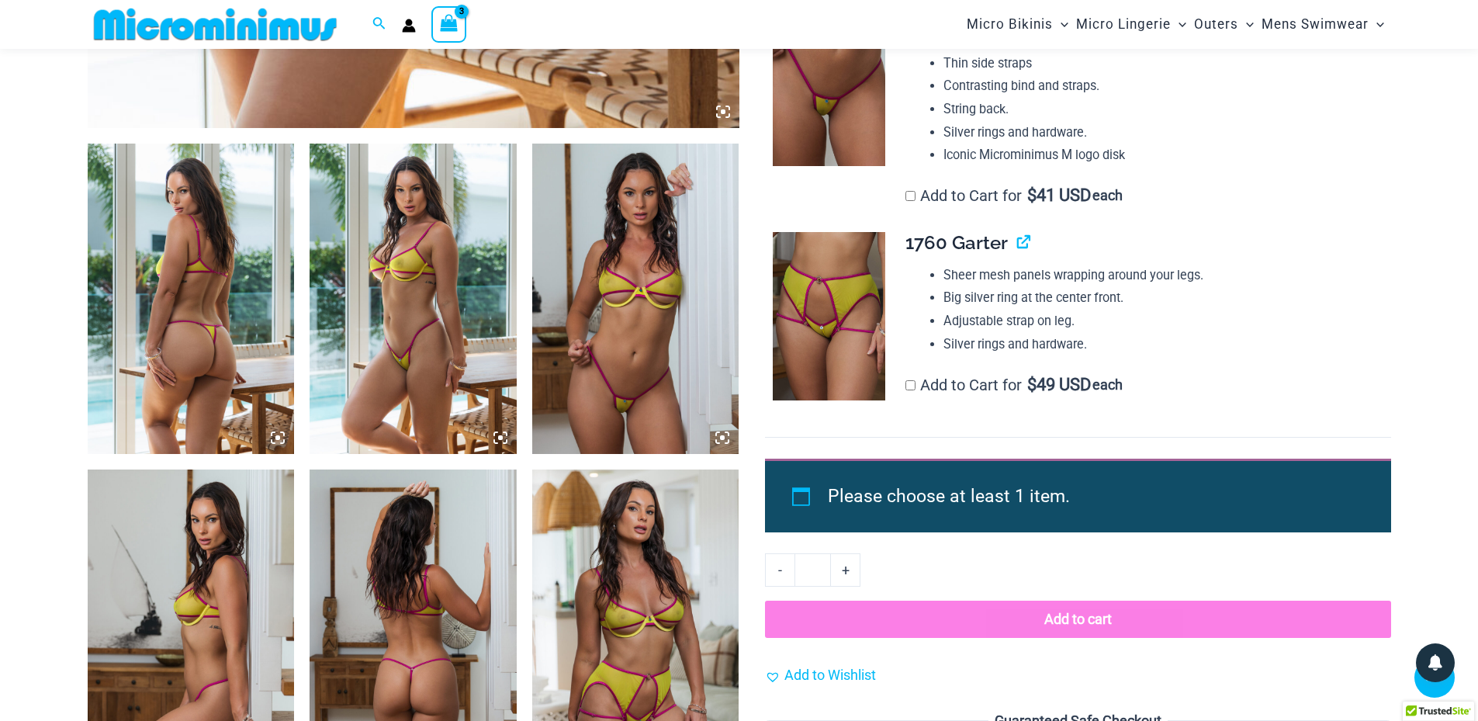
scroll to position [917, 0]
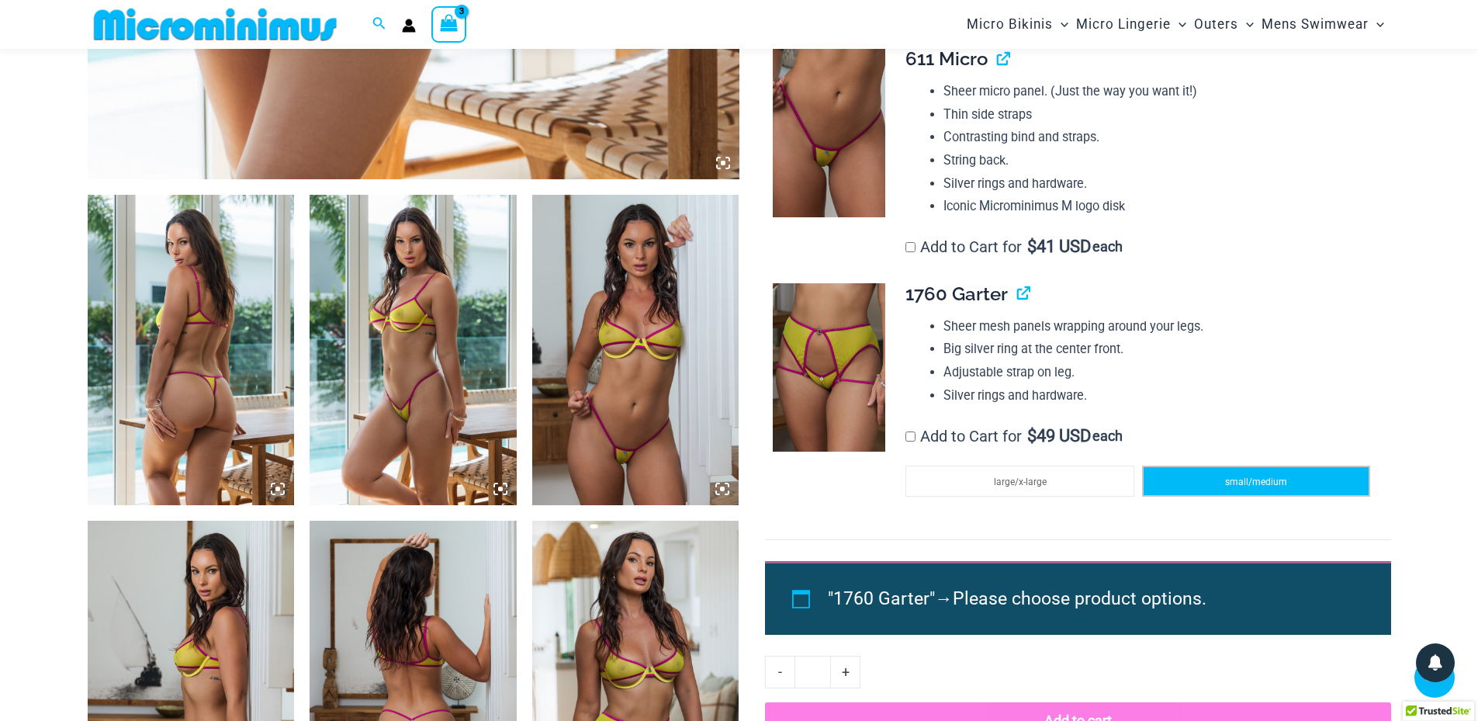
click at [1273, 478] on span "small/medium" at bounding box center [1256, 481] width 62 height 11
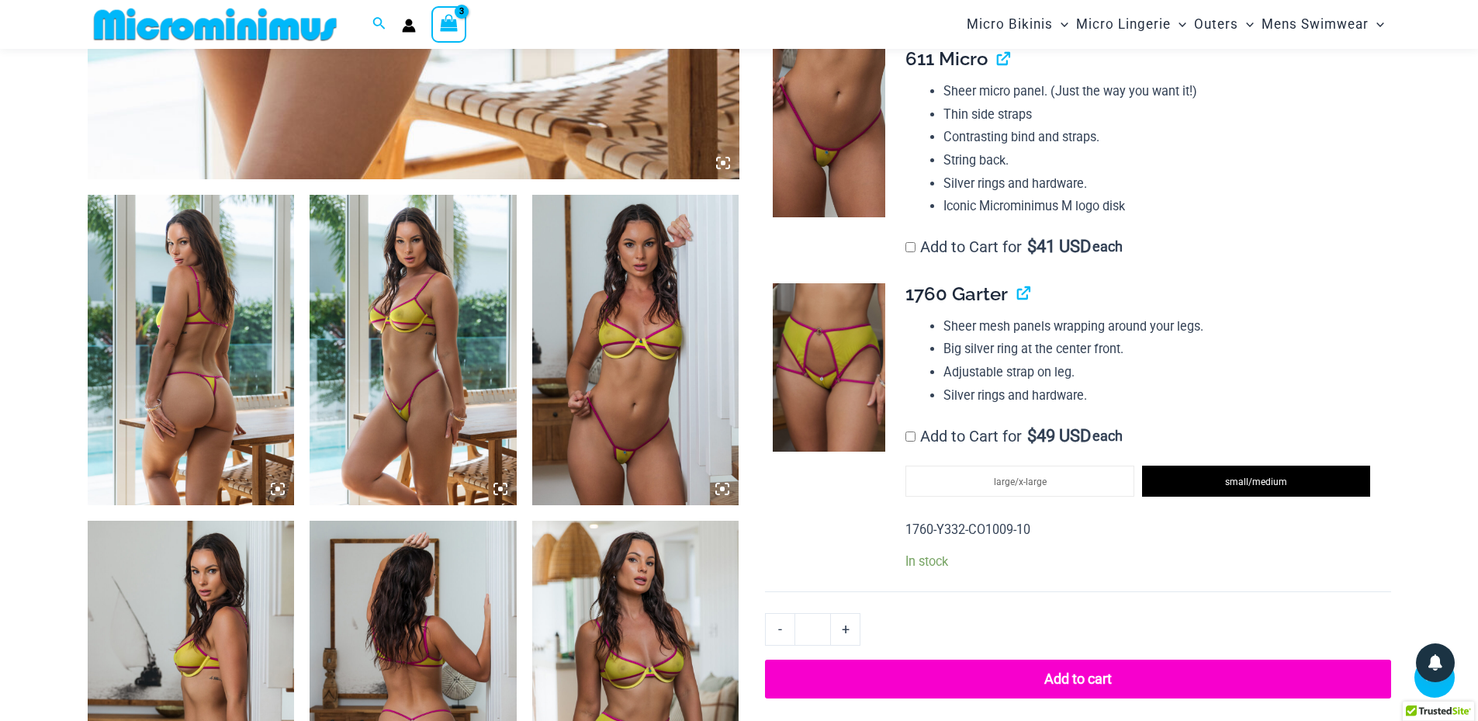
click at [1079, 686] on button "Add to cart" at bounding box center [1077, 678] width 625 height 39
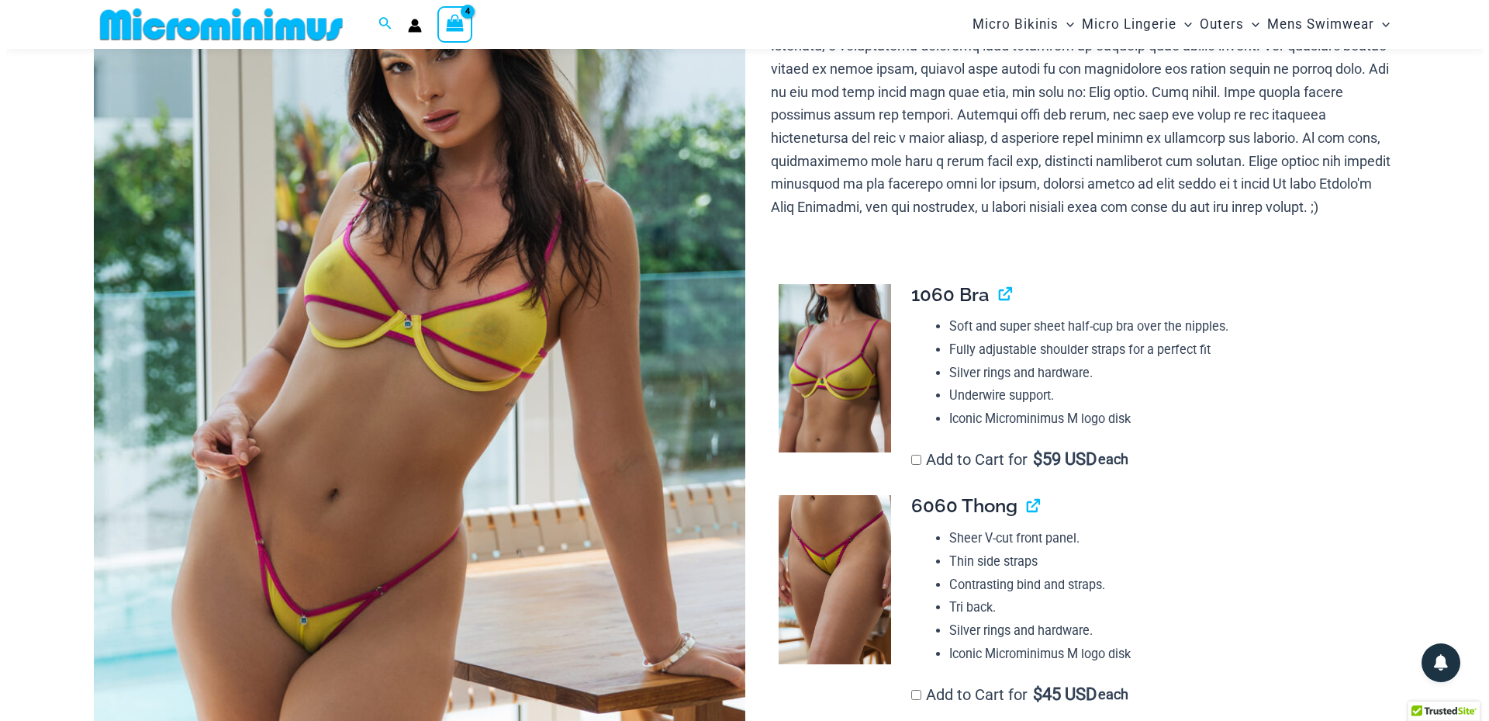
scroll to position [41, 0]
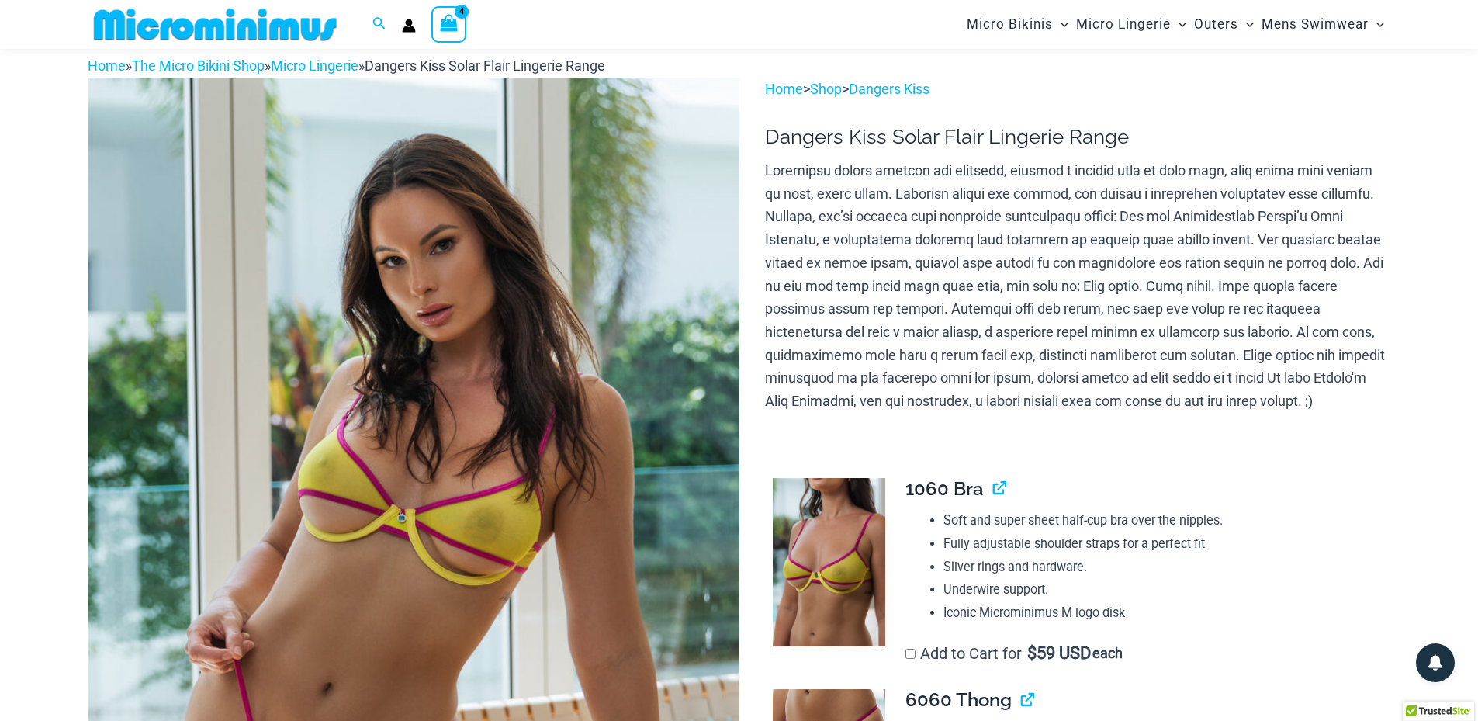
click at [449, 16] on icon "View Shopping Cart, 4 items" at bounding box center [449, 23] width 18 height 18
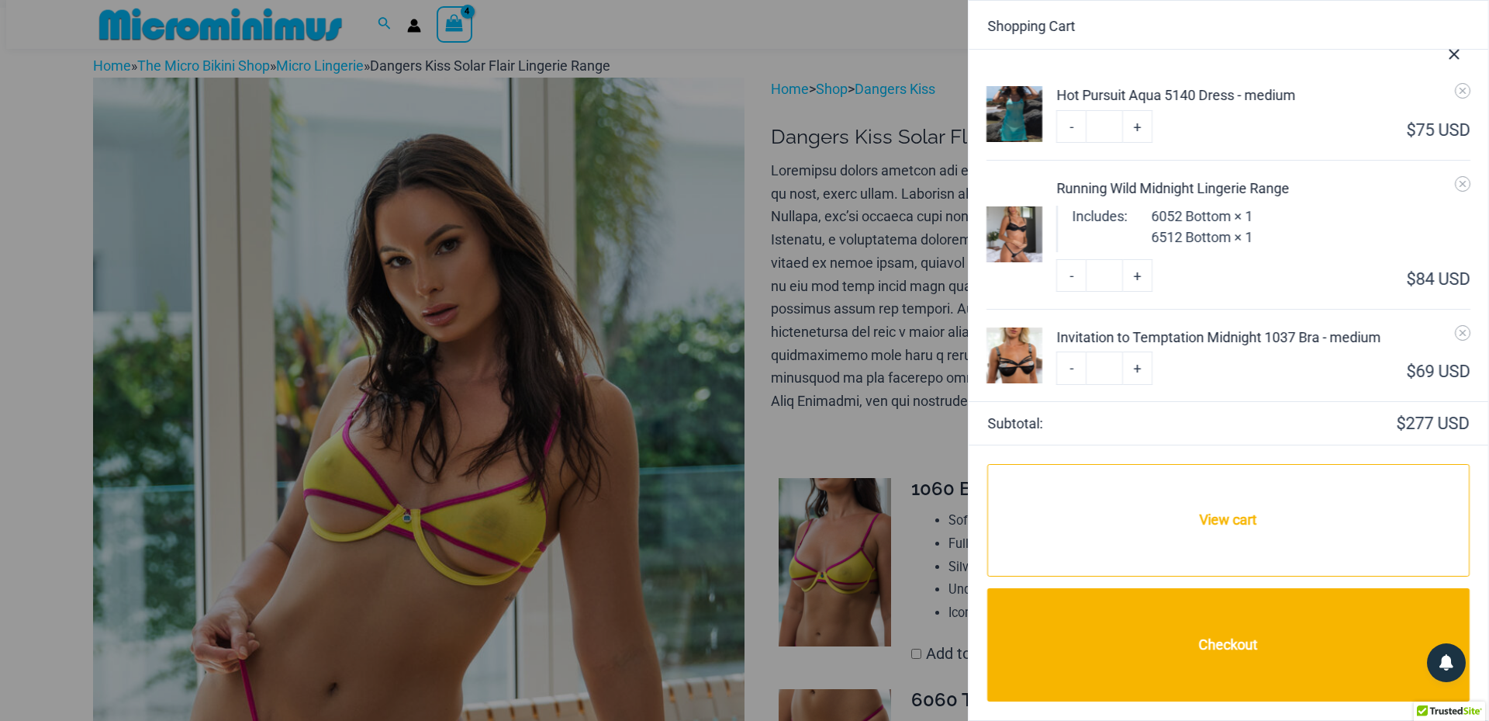
drag, startPoint x: 1191, startPoint y: 244, endPoint x: 1182, endPoint y: 249, distance: 10.1
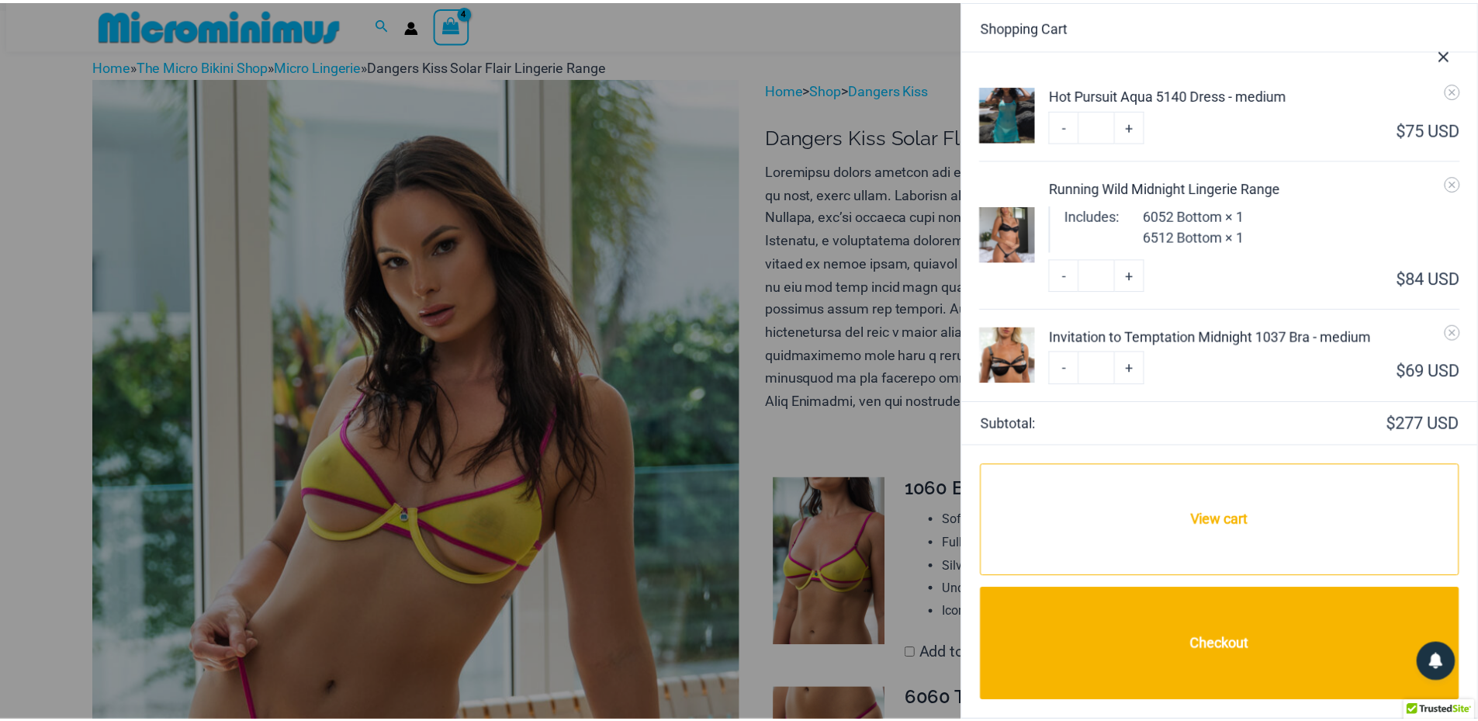
scroll to position [0, 0]
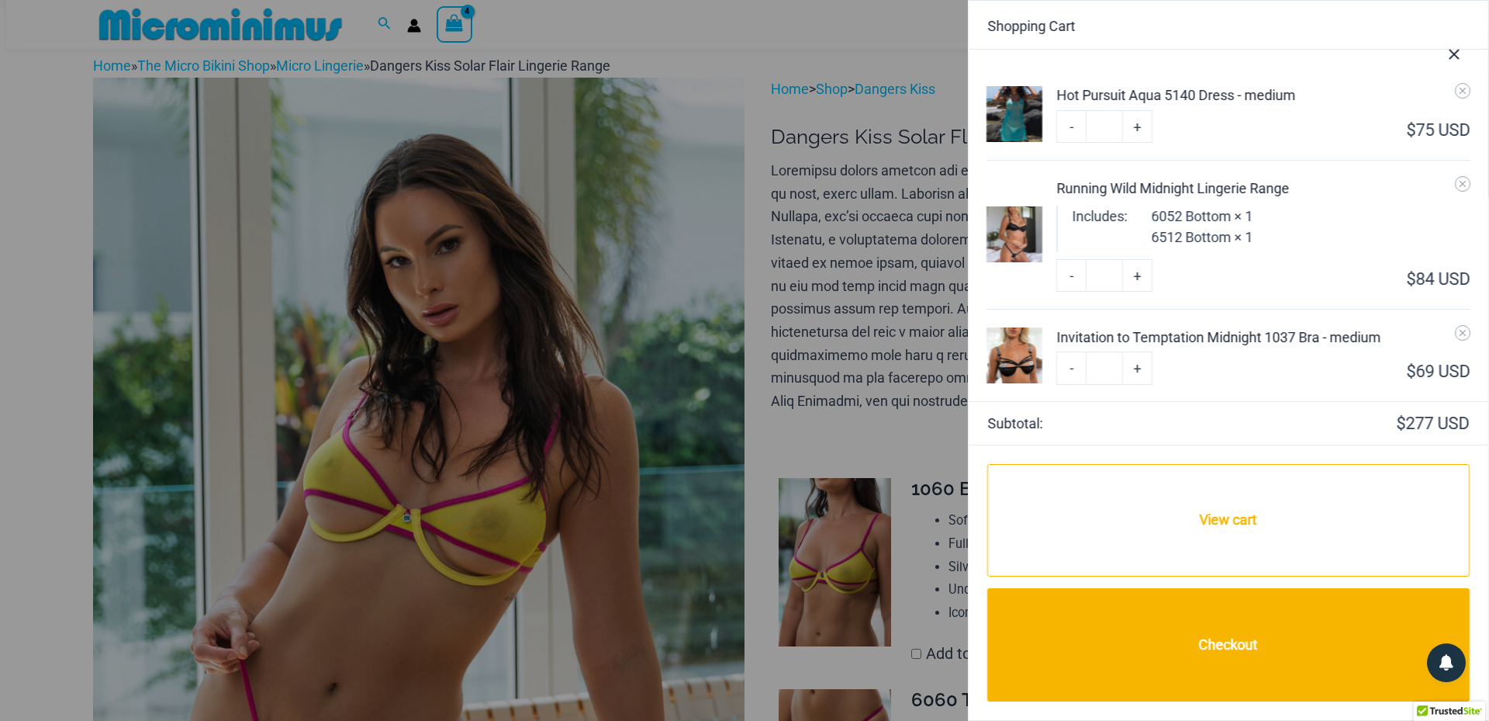
click at [1458, 55] on icon "Close Cart Drawer" at bounding box center [1454, 54] width 17 height 17
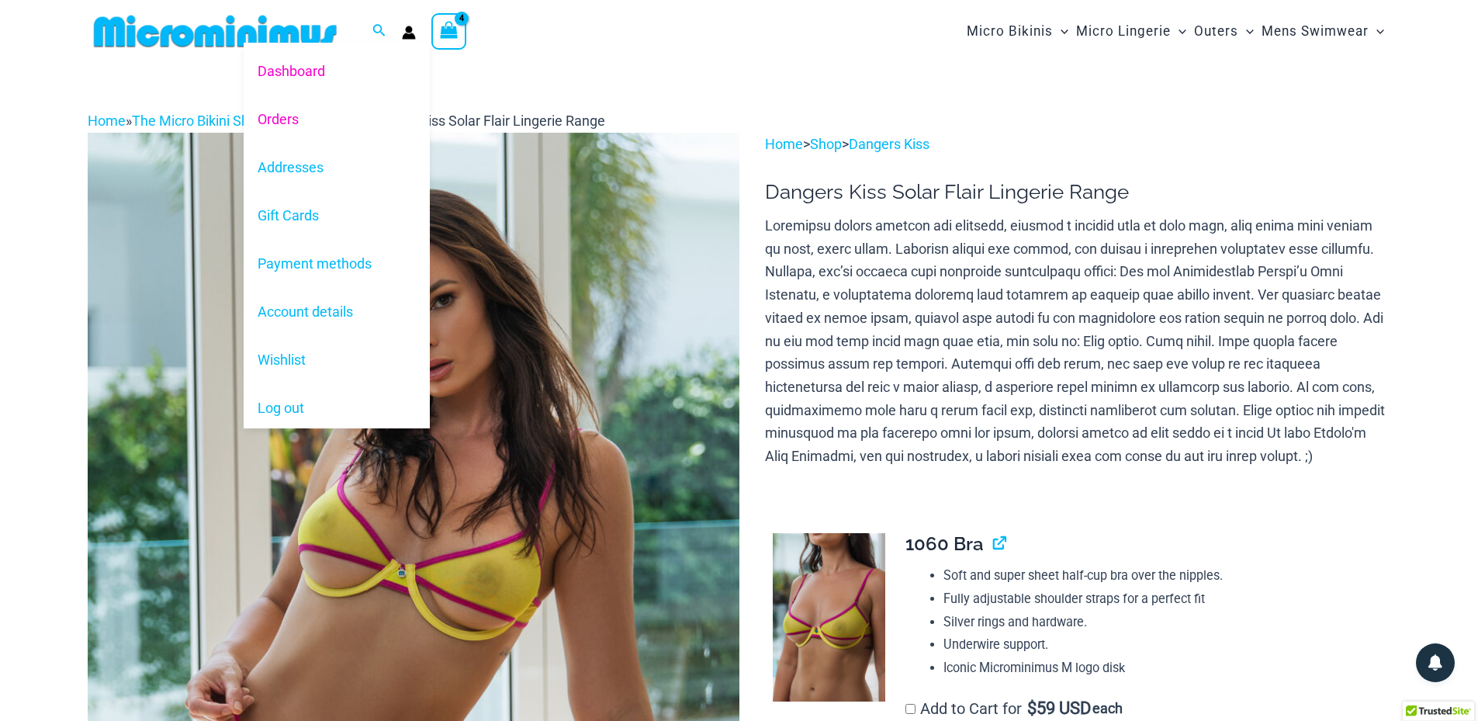
click at [289, 116] on link "Orders" at bounding box center [337, 119] width 186 height 48
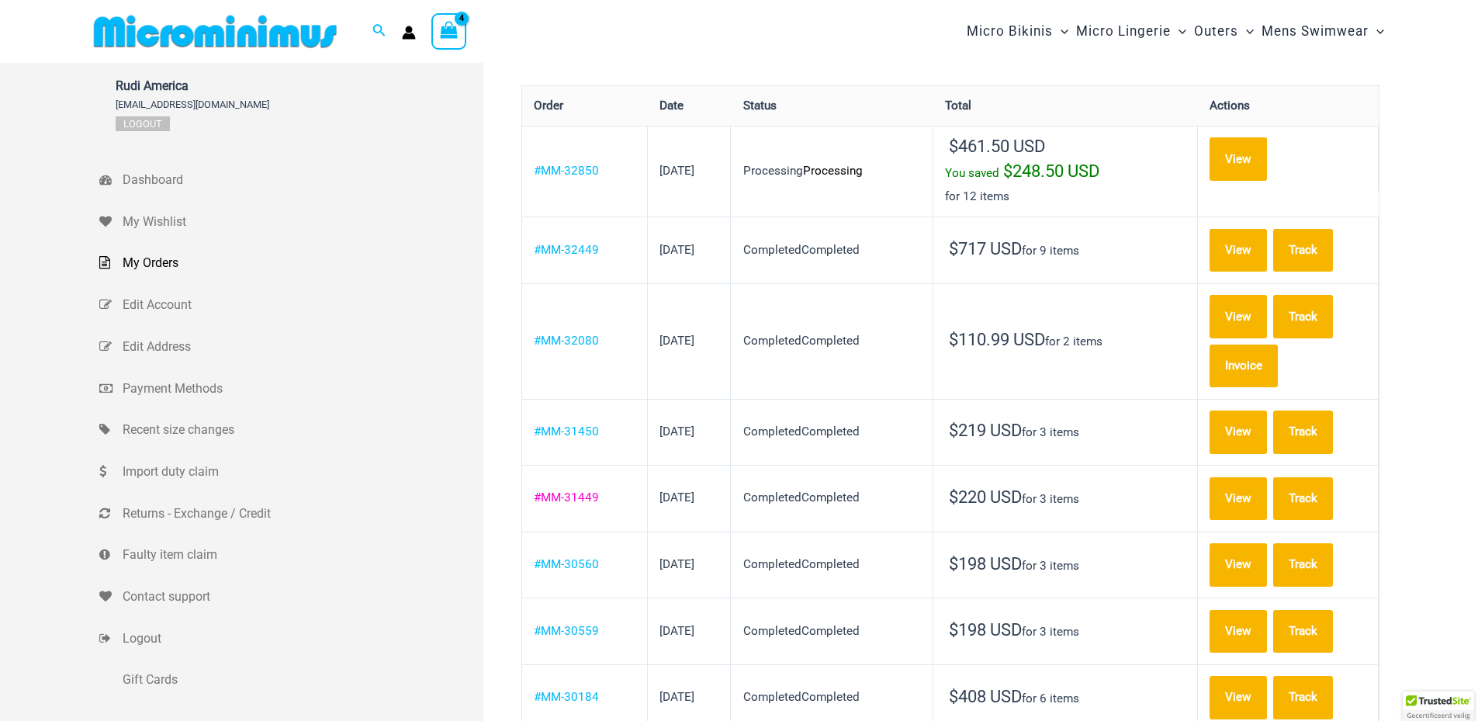
click at [568, 490] on link "#MM-31449" at bounding box center [566, 497] width 65 height 14
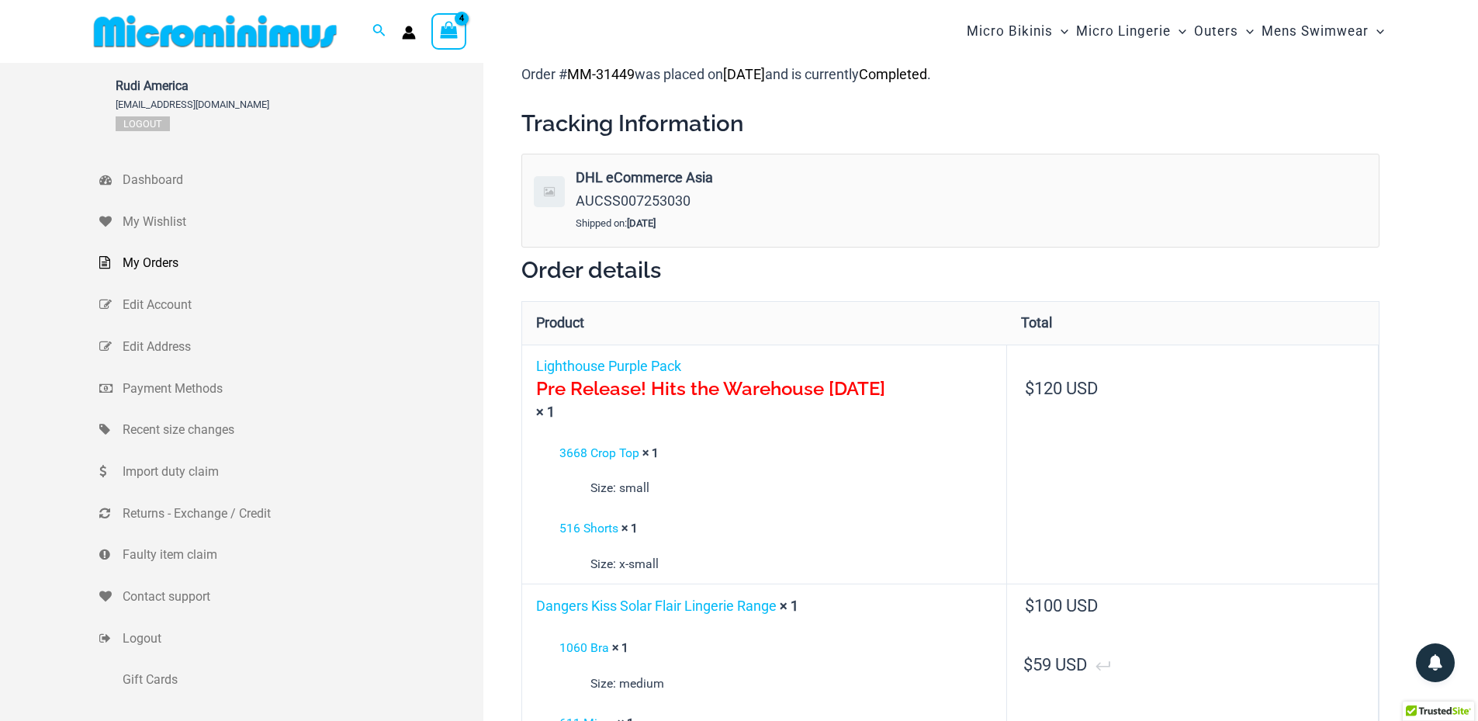
click at [137, 257] on span "My Orders" at bounding box center [301, 262] width 357 height 23
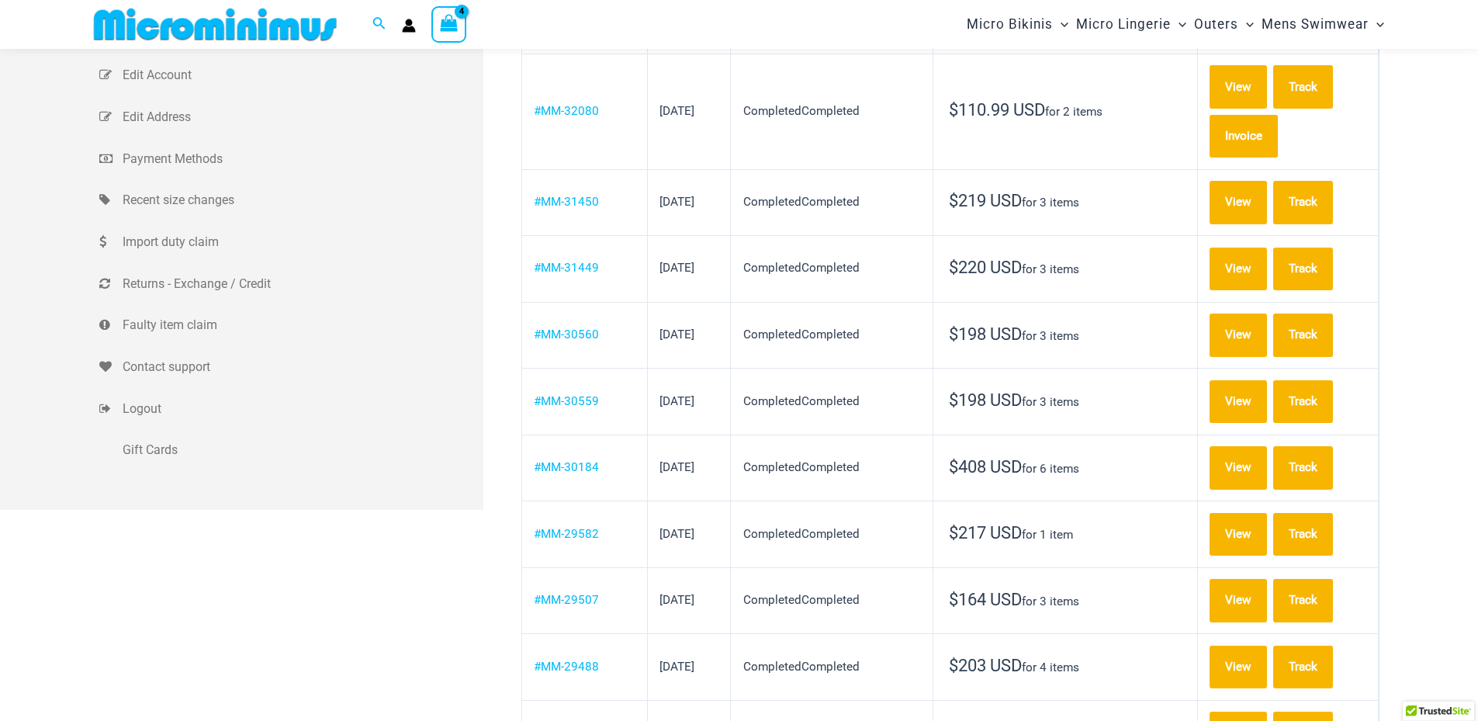
scroll to position [219, 0]
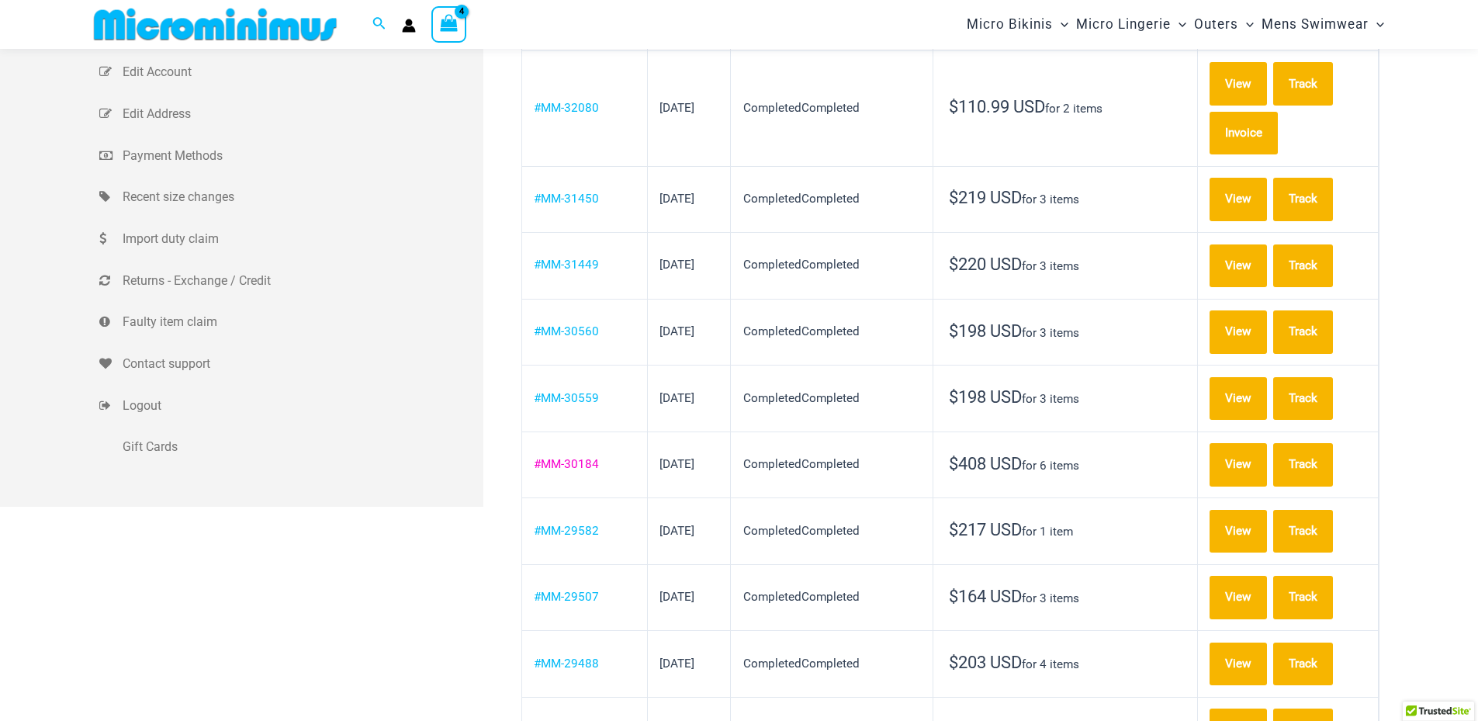
click at [580, 457] on link "#MM-30184" at bounding box center [566, 464] width 65 height 14
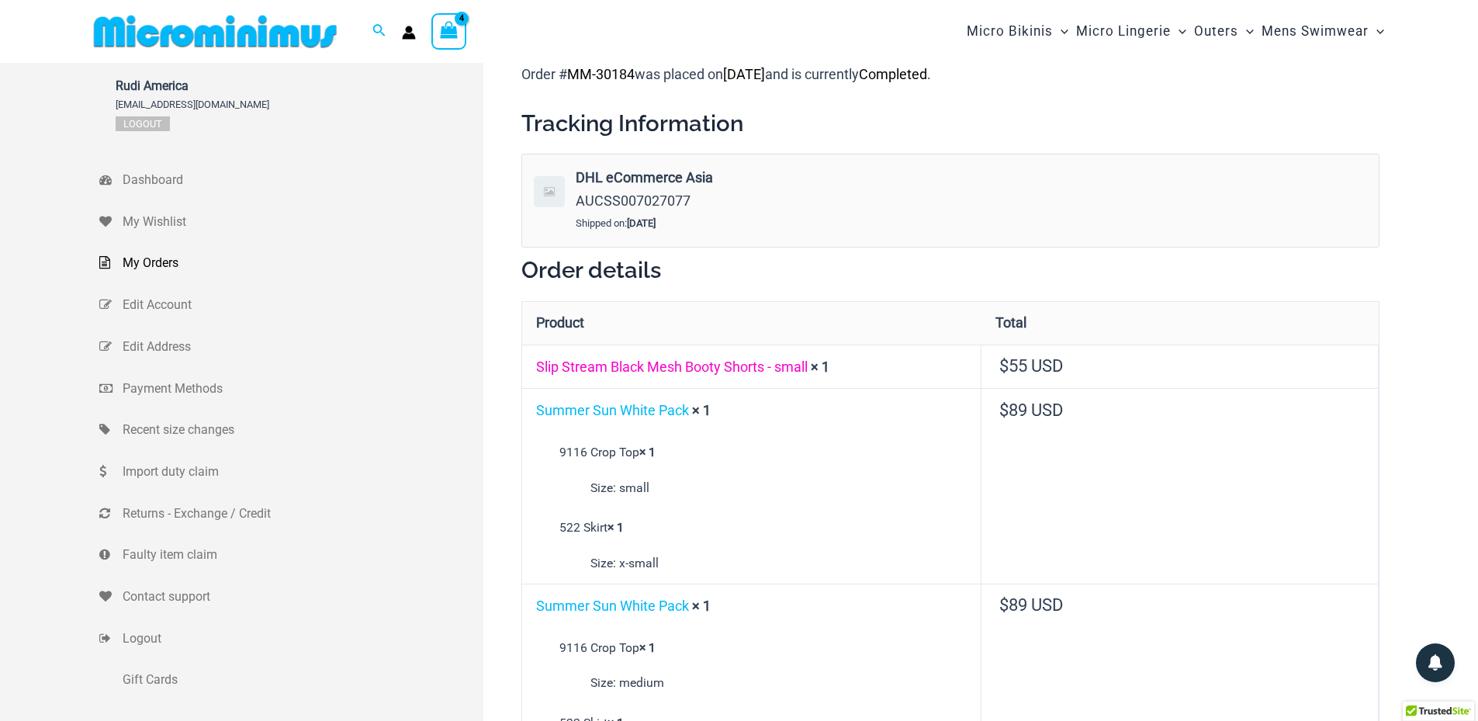
click at [586, 363] on link "Slip Stream Black Mesh Booty Shorts - small" at bounding box center [671, 366] width 271 height 16
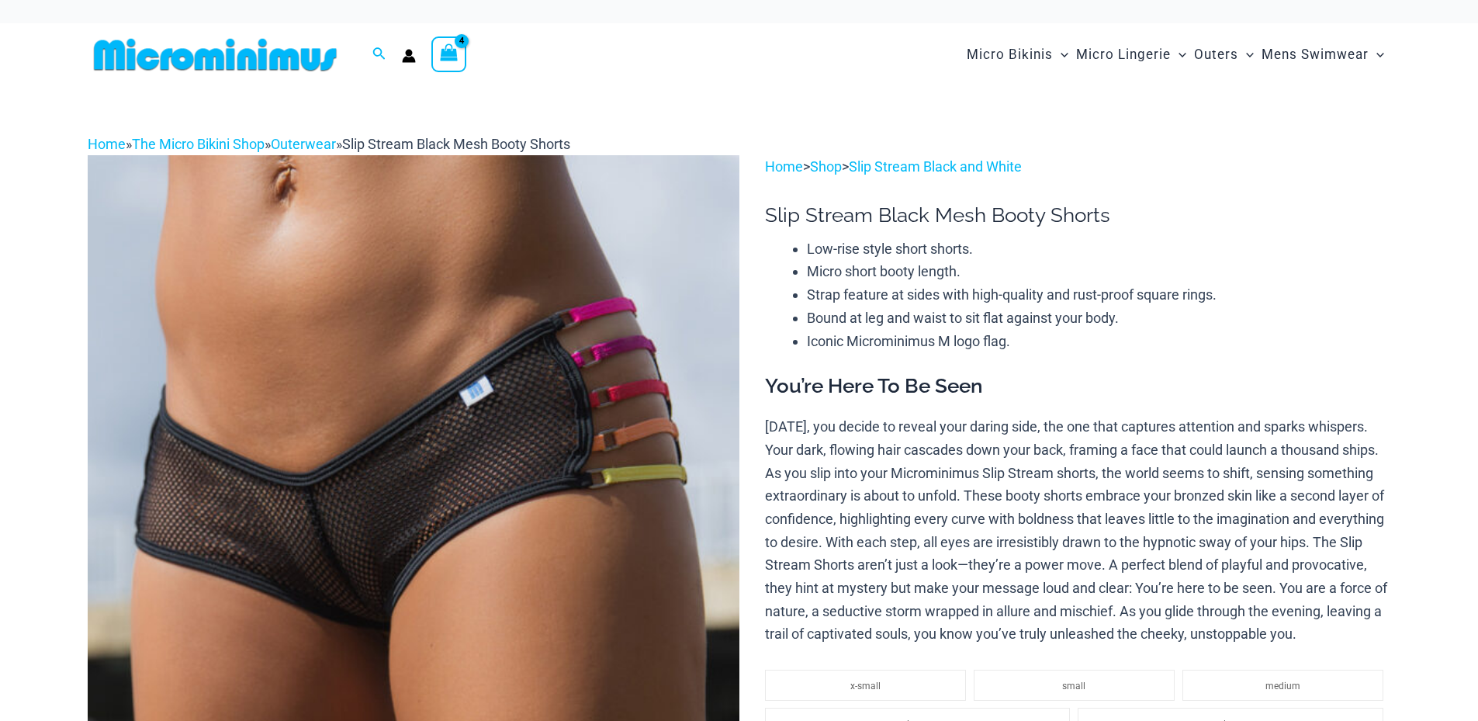
select select
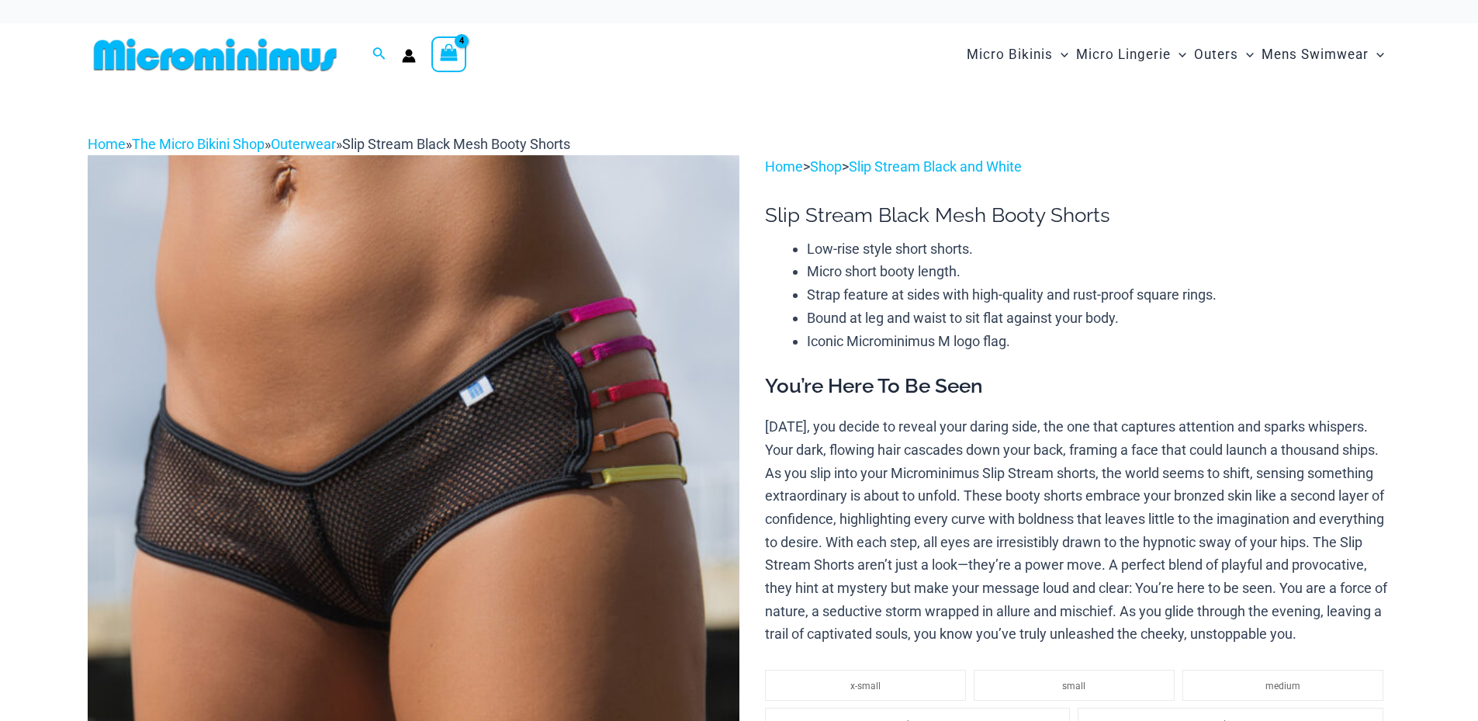
select select
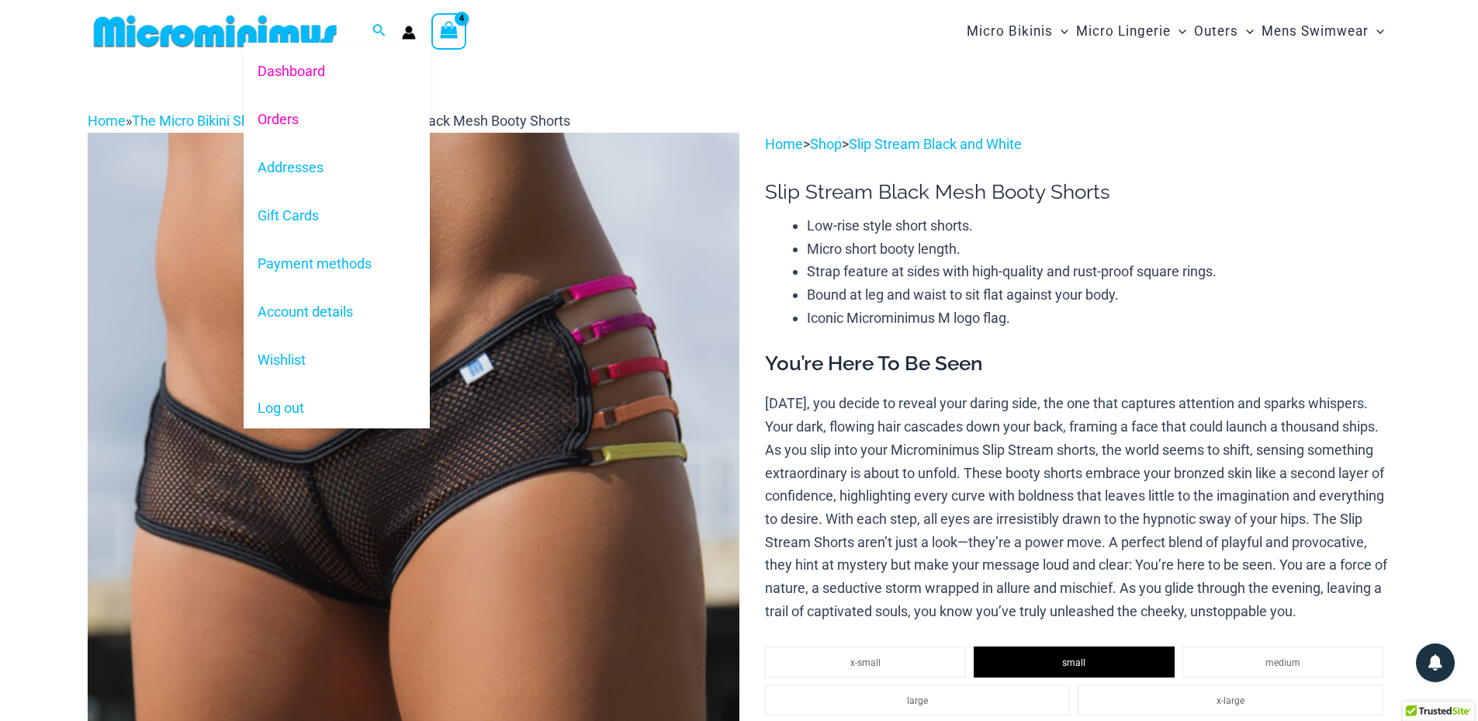
click at [287, 120] on link "Orders" at bounding box center [337, 119] width 186 height 48
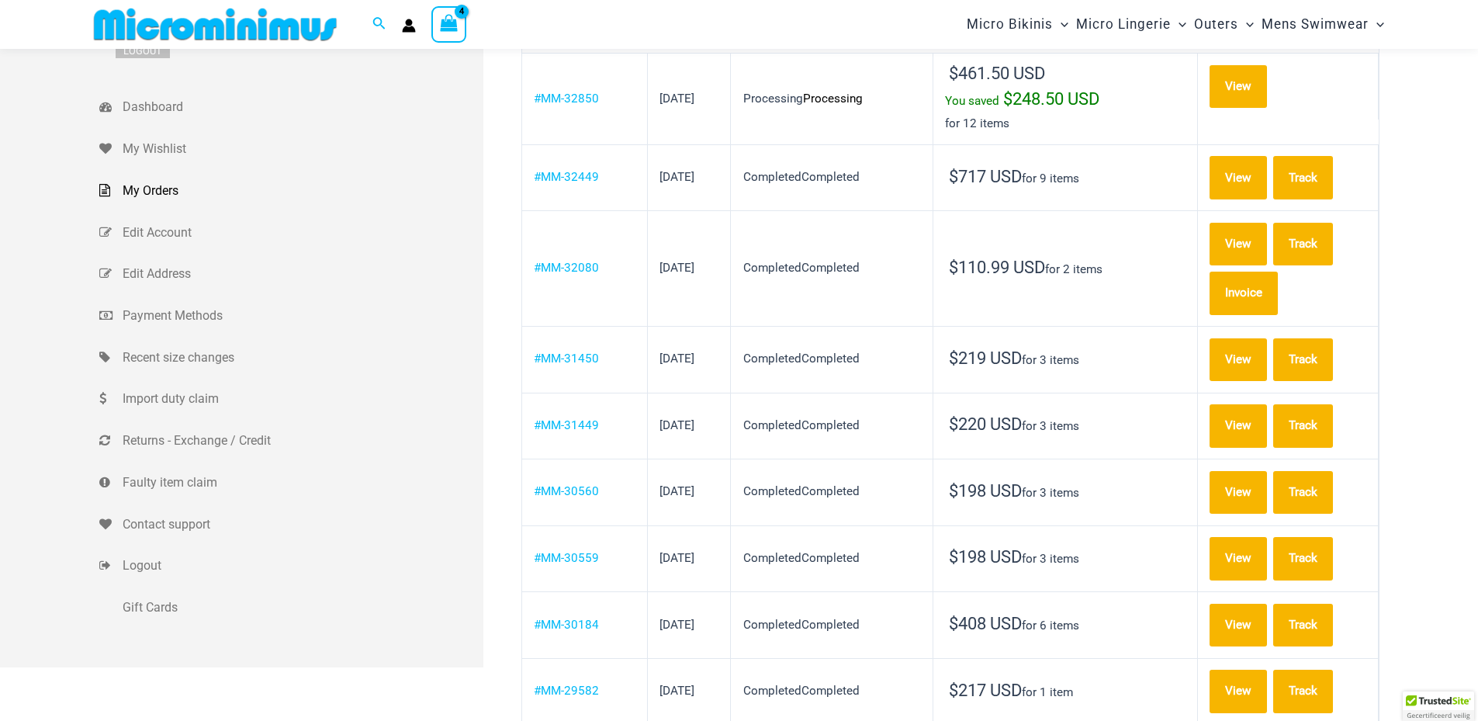
scroll to position [64, 0]
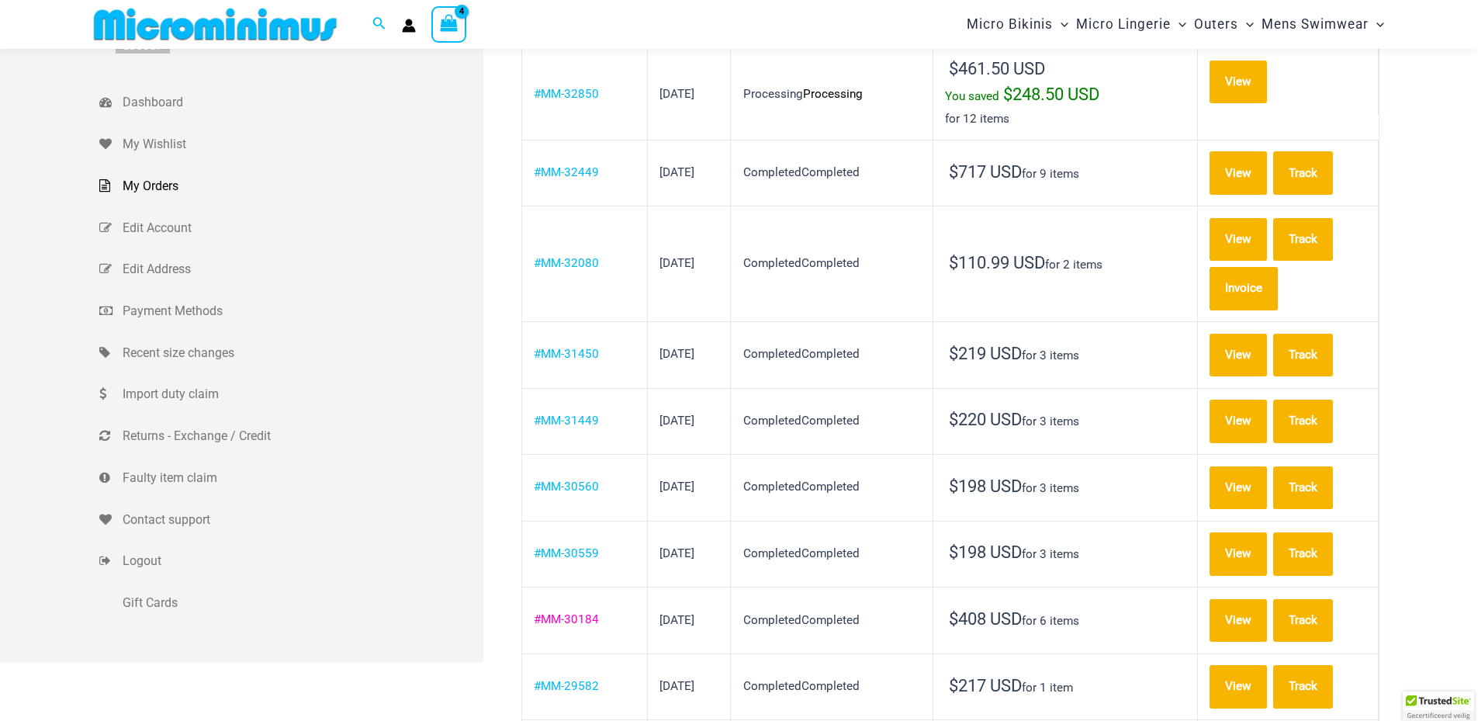
click at [585, 612] on link "#MM-30184" at bounding box center [566, 619] width 65 height 14
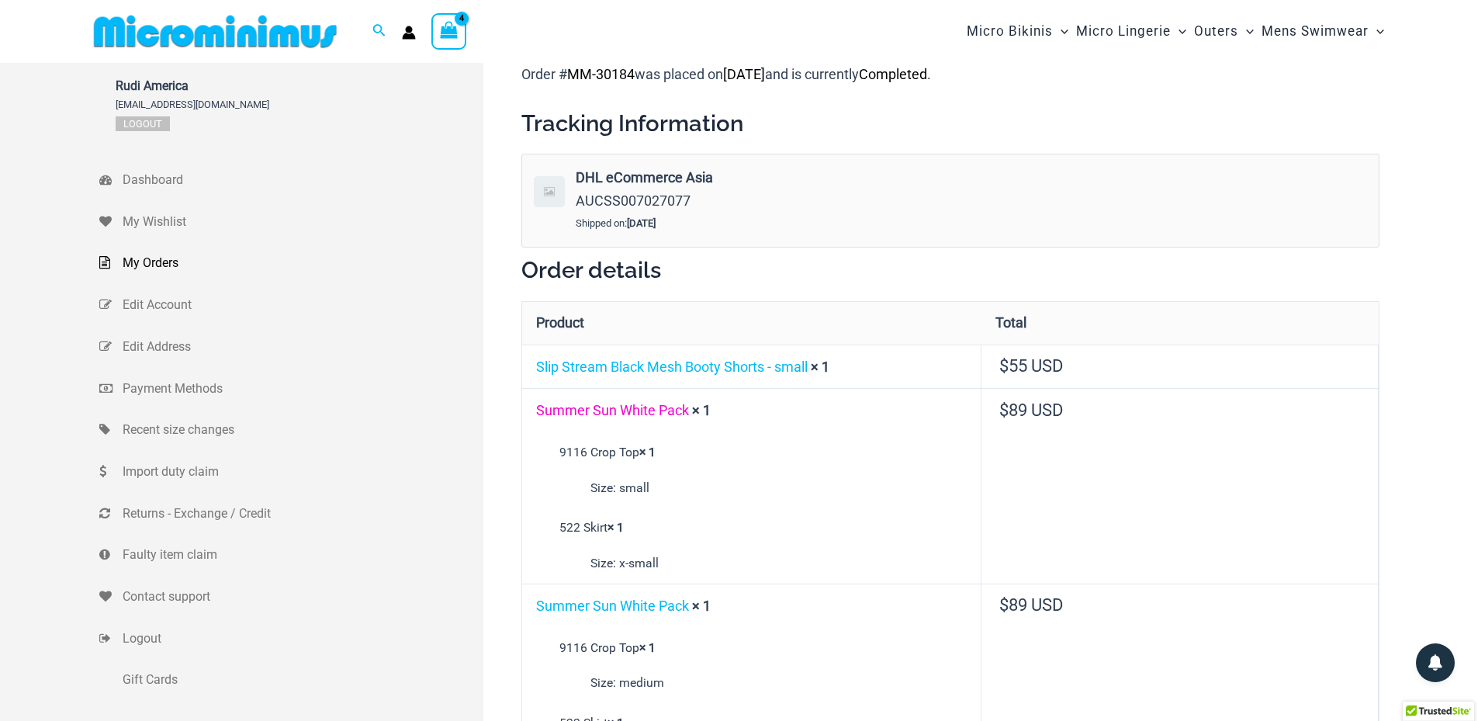
click at [627, 411] on link "Summer Sun White Pack" at bounding box center [612, 410] width 153 height 16
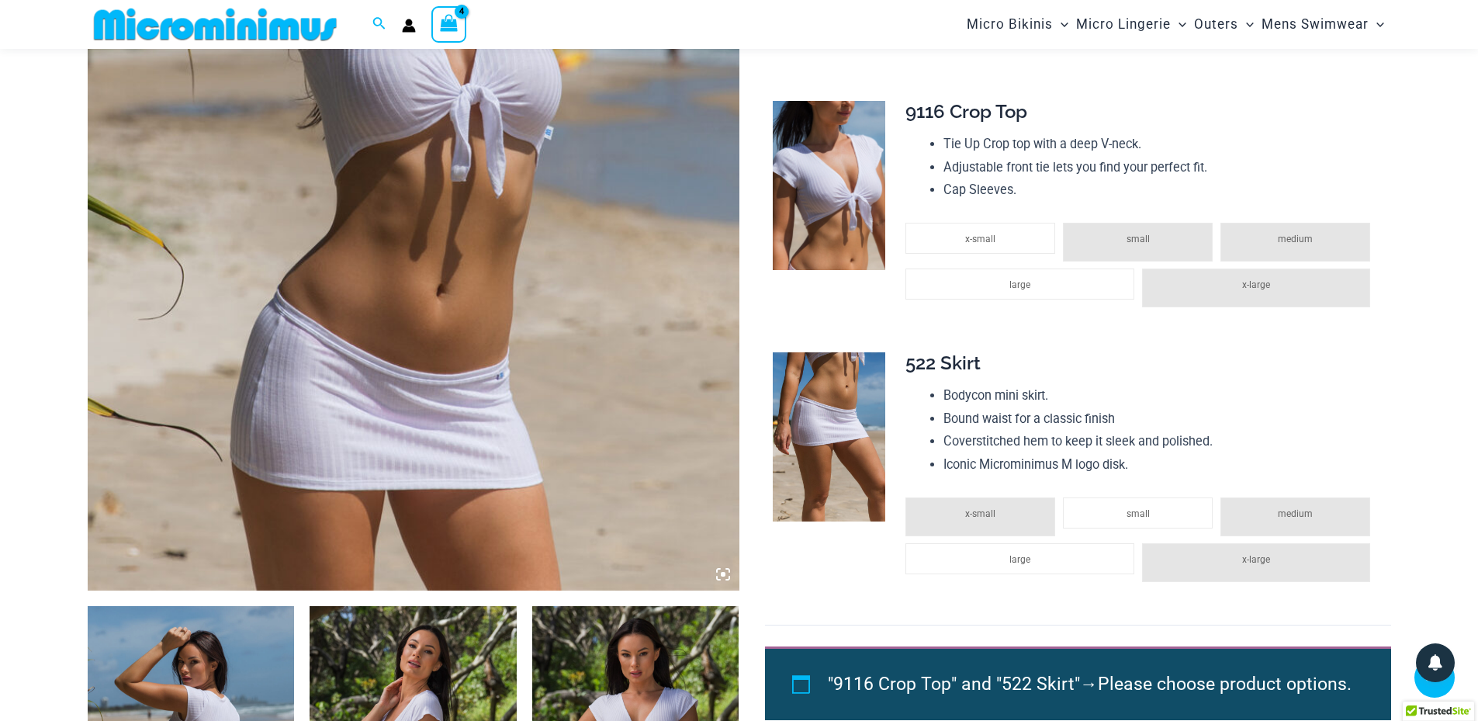
scroll to position [351, 0]
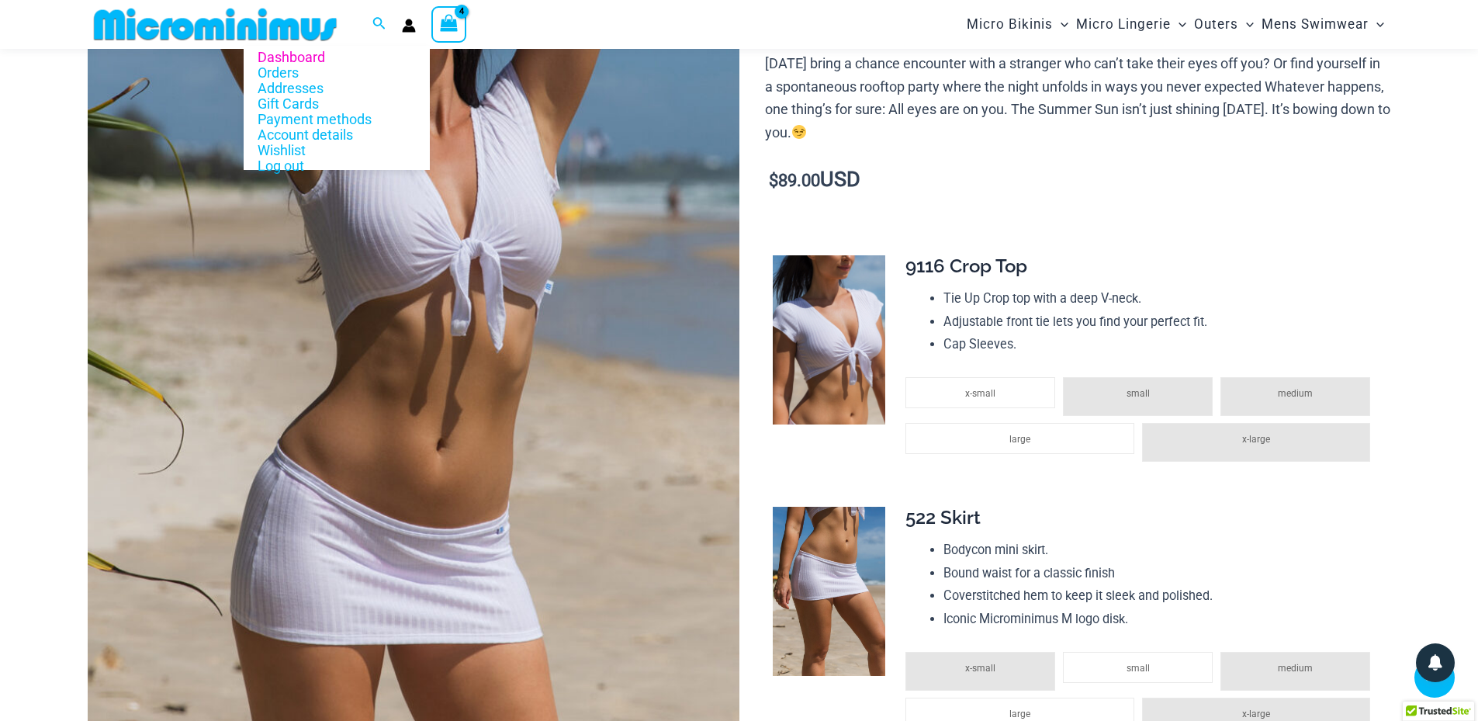
click at [406, 22] on circle "Account icon link" at bounding box center [408, 22] width 7 height 7
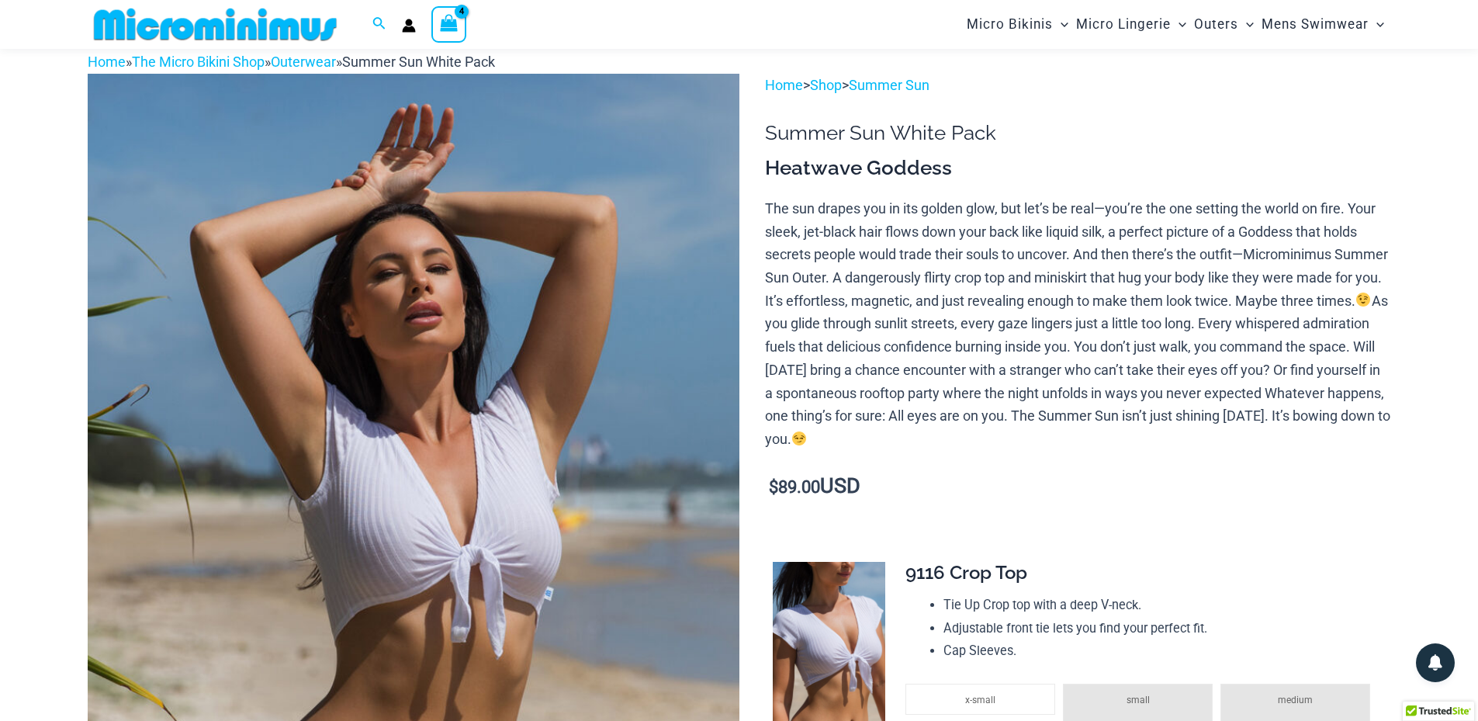
scroll to position [27, 0]
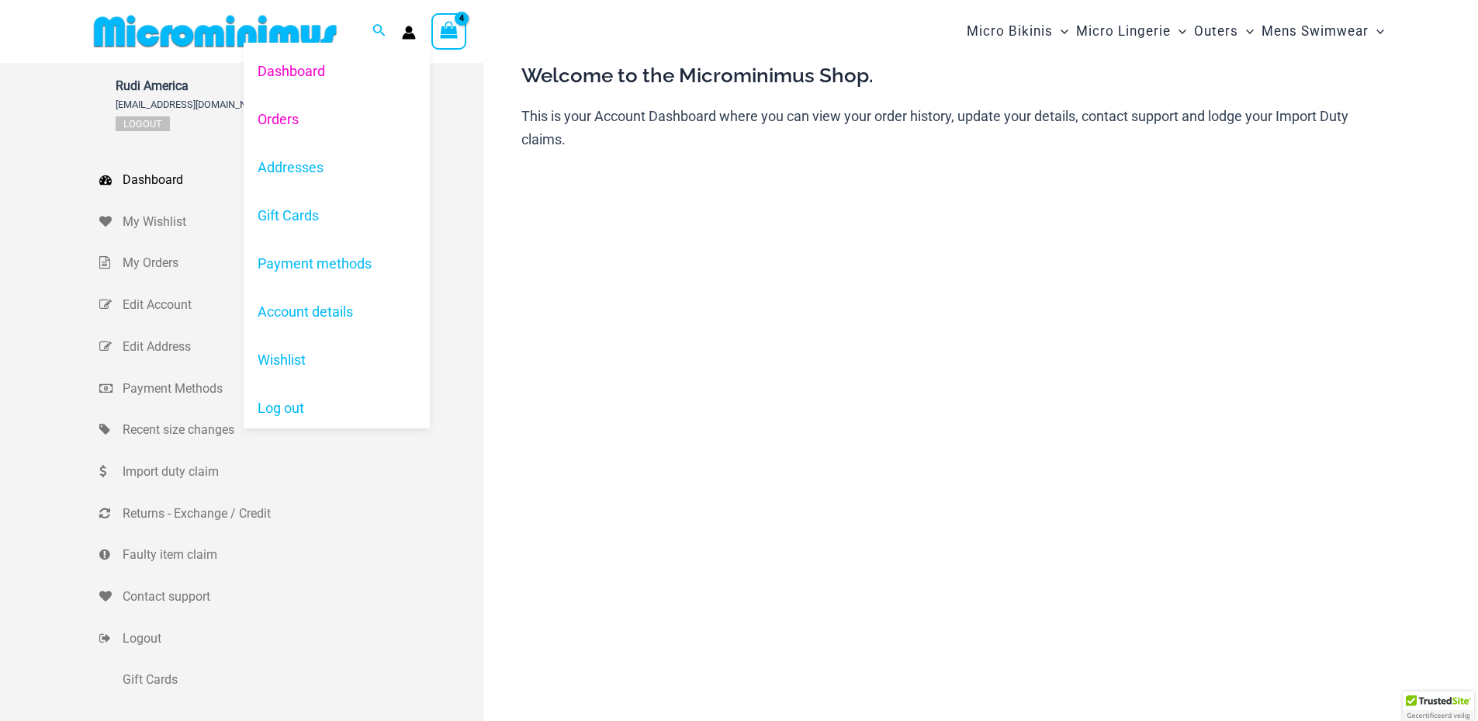
click at [292, 123] on link "Orders" at bounding box center [337, 119] width 186 height 48
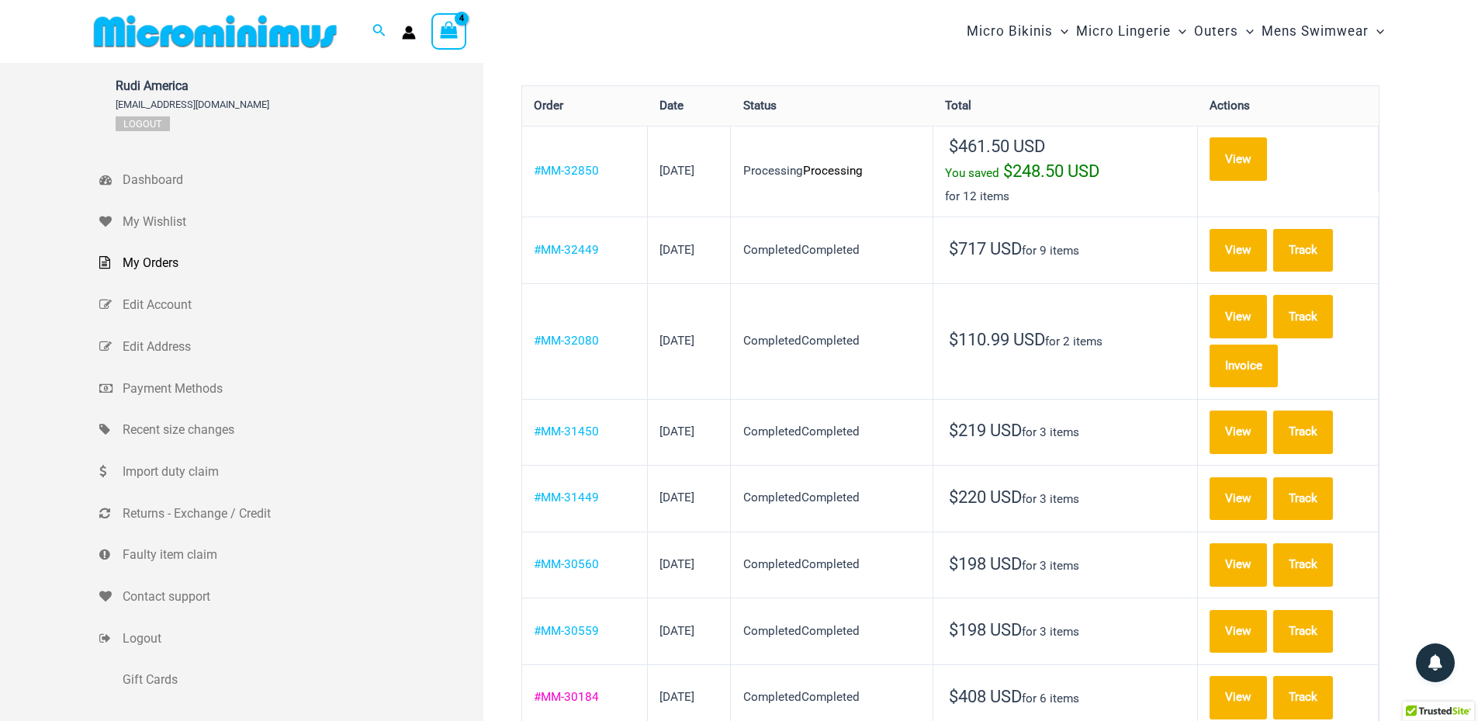
click at [586, 690] on link "#MM-30184" at bounding box center [566, 697] width 65 height 14
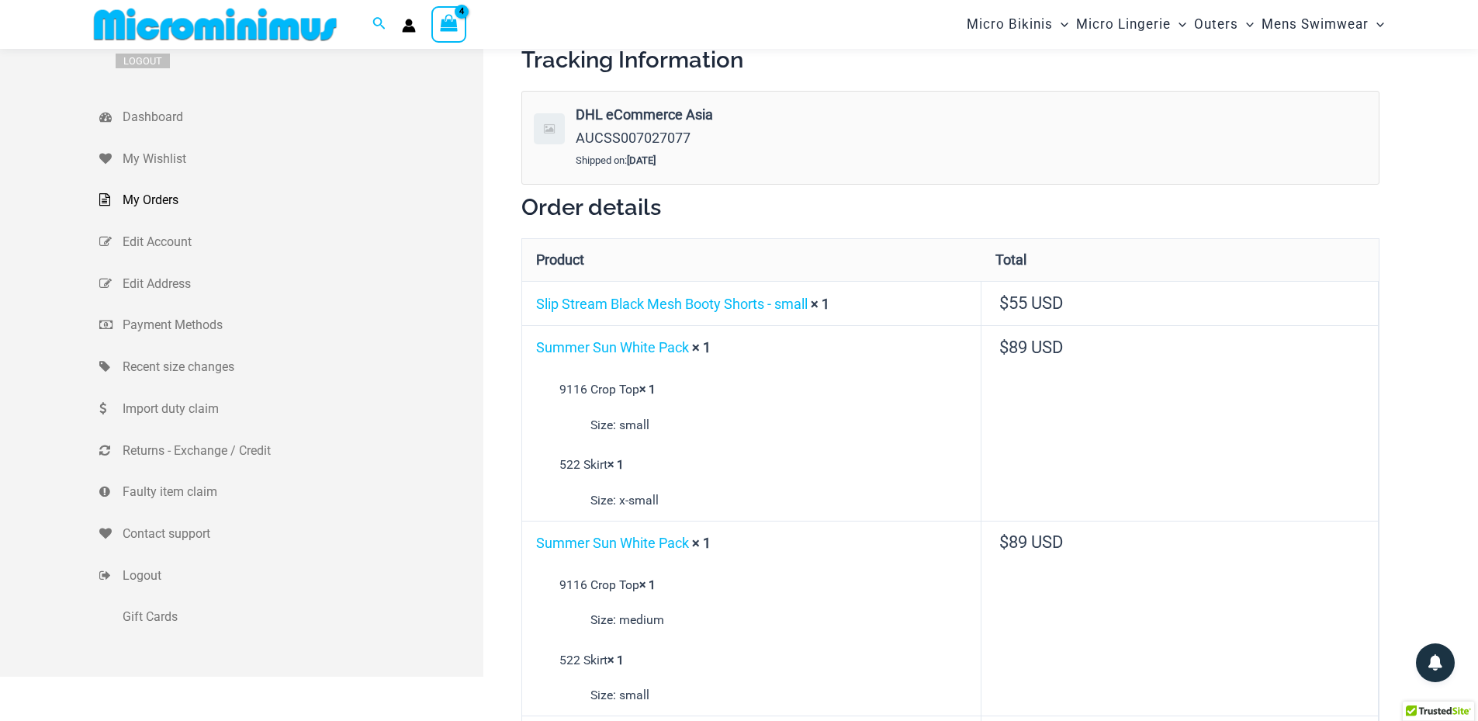
scroll to position [141, 0]
